Goal: Task Accomplishment & Management: Manage account settings

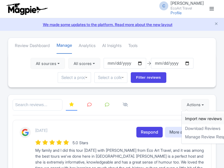
click at [190, 119] on link "Import new reviews" at bounding box center [215, 119] width 66 height 11
